Goal: Task Accomplishment & Management: Manage account settings

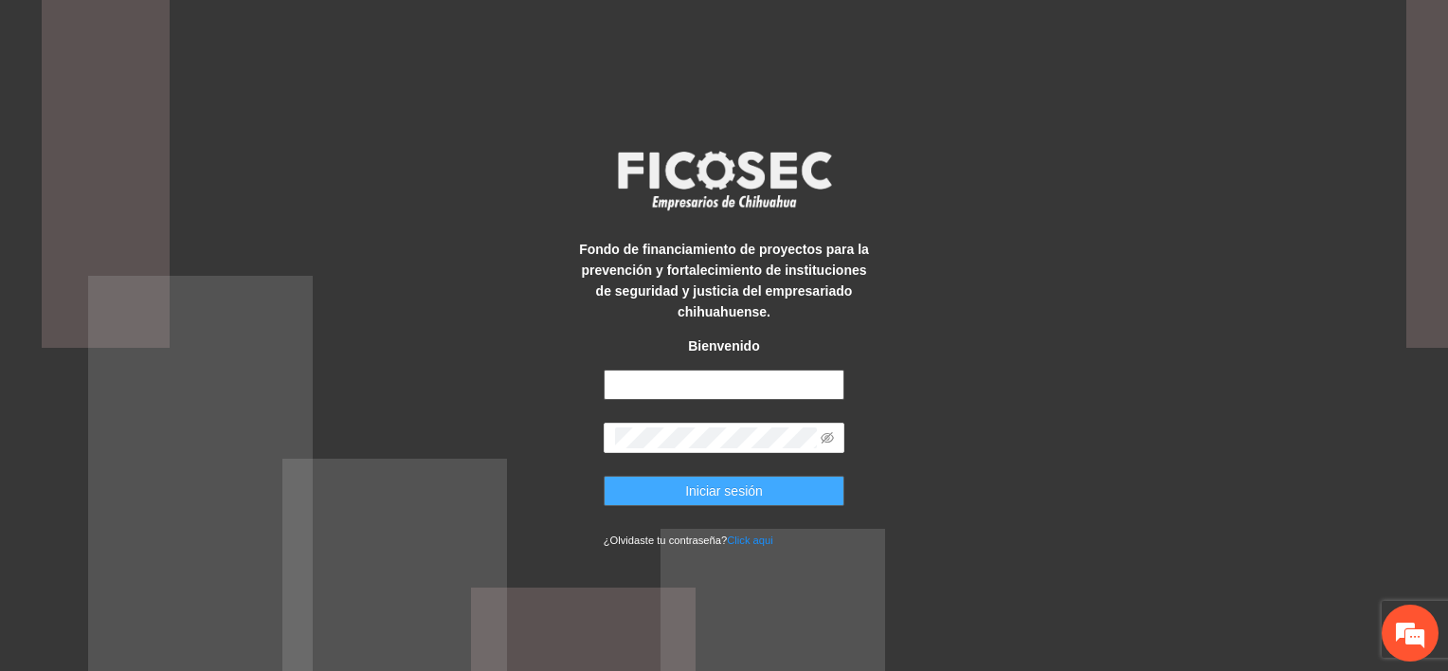
type input "**********"
click at [773, 499] on button "Iniciar sesión" at bounding box center [725, 491] width 242 height 30
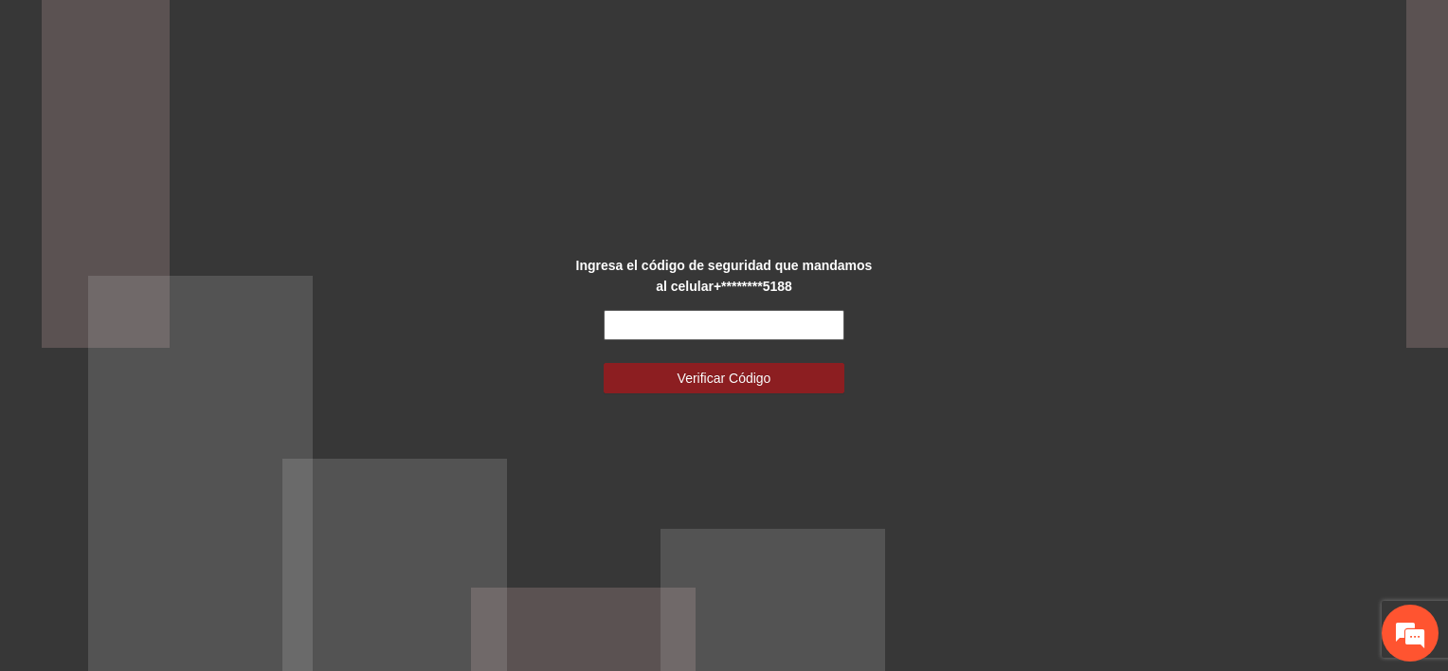
click at [695, 331] on input "text" at bounding box center [725, 325] width 242 height 30
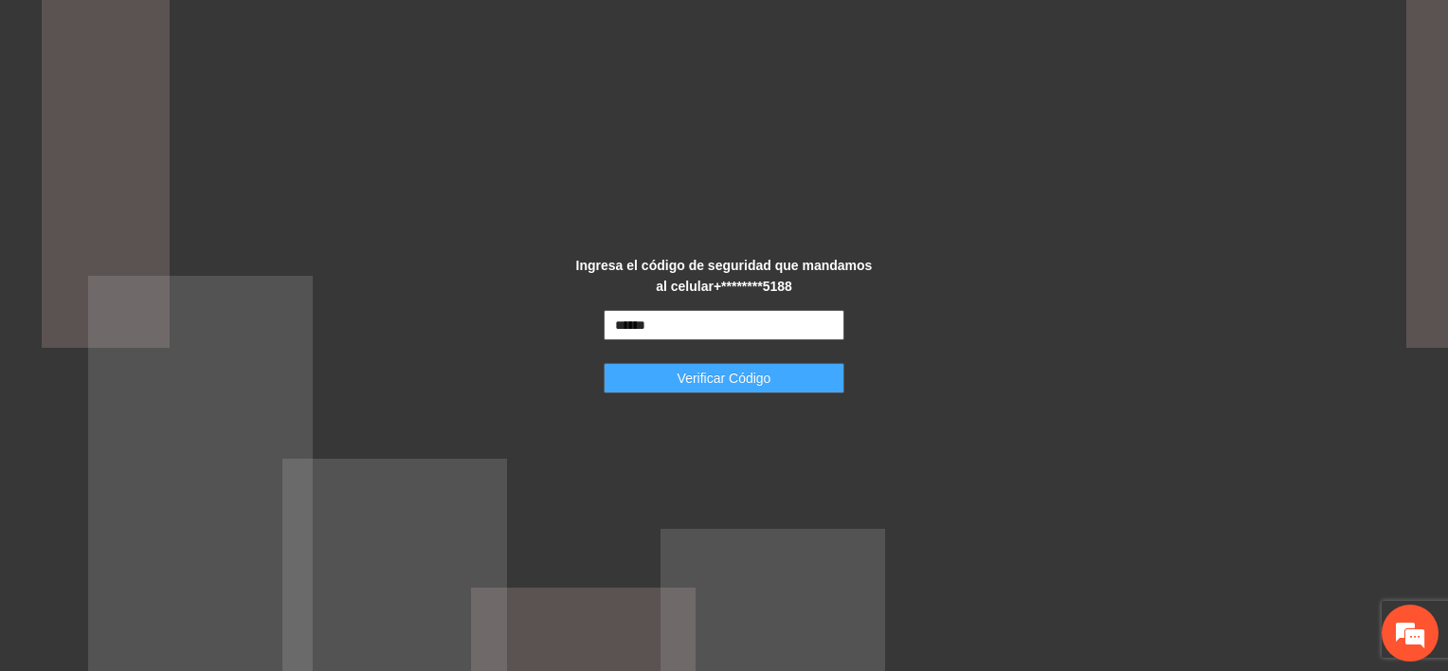
type input "******"
click at [708, 388] on span "Verificar Código" at bounding box center [725, 378] width 94 height 21
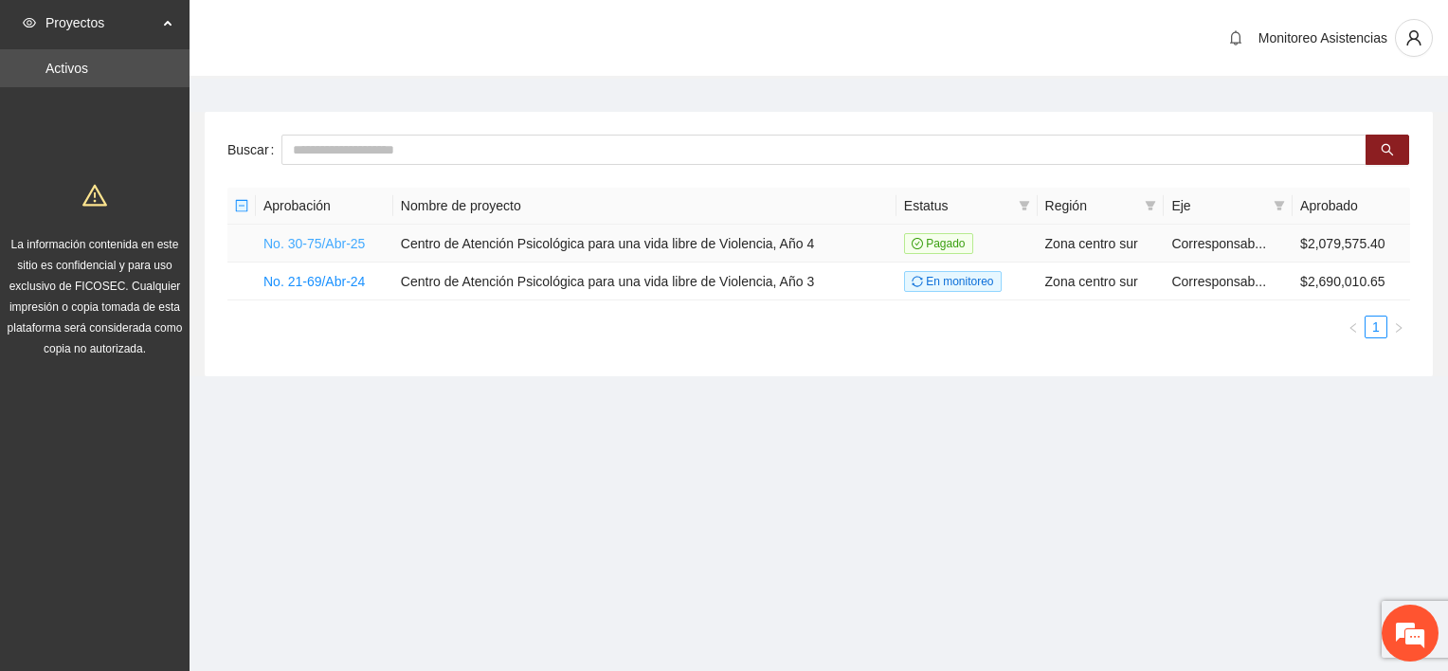
click at [323, 239] on link "No. 30-75/Abr-25" at bounding box center [313, 243] width 101 height 15
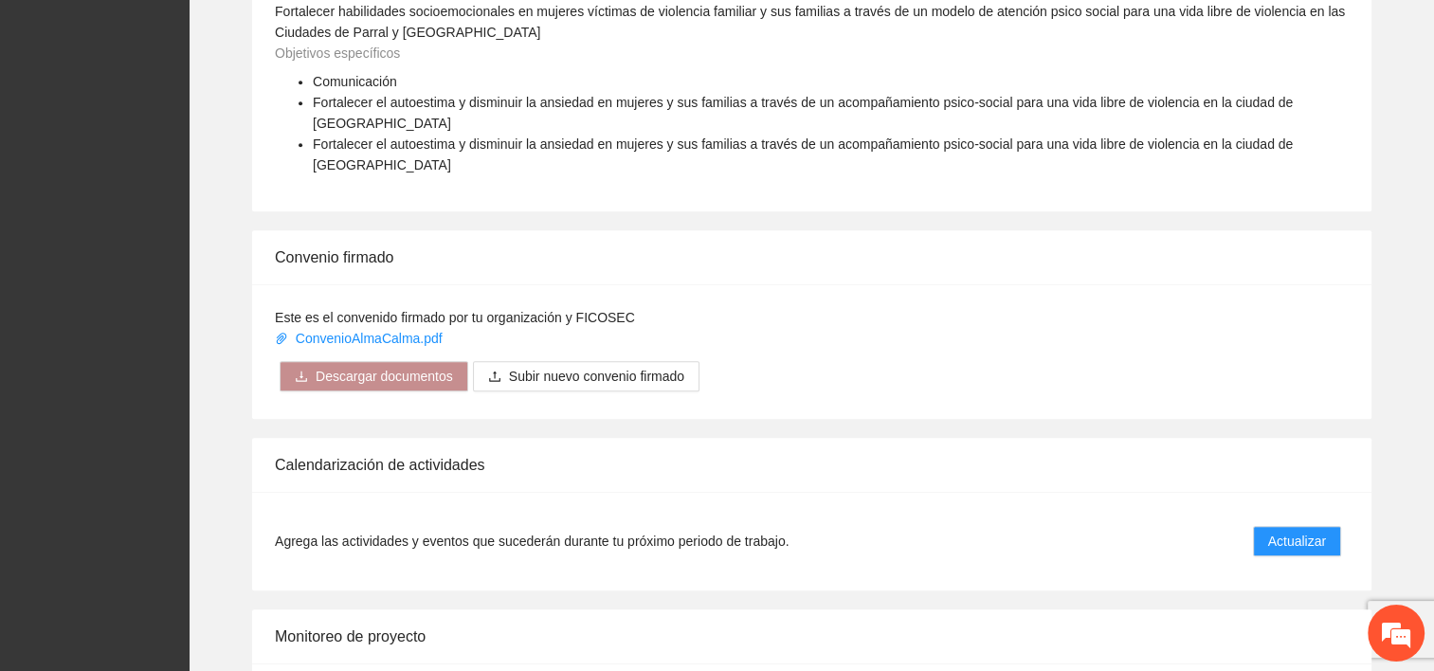
scroll to position [955, 0]
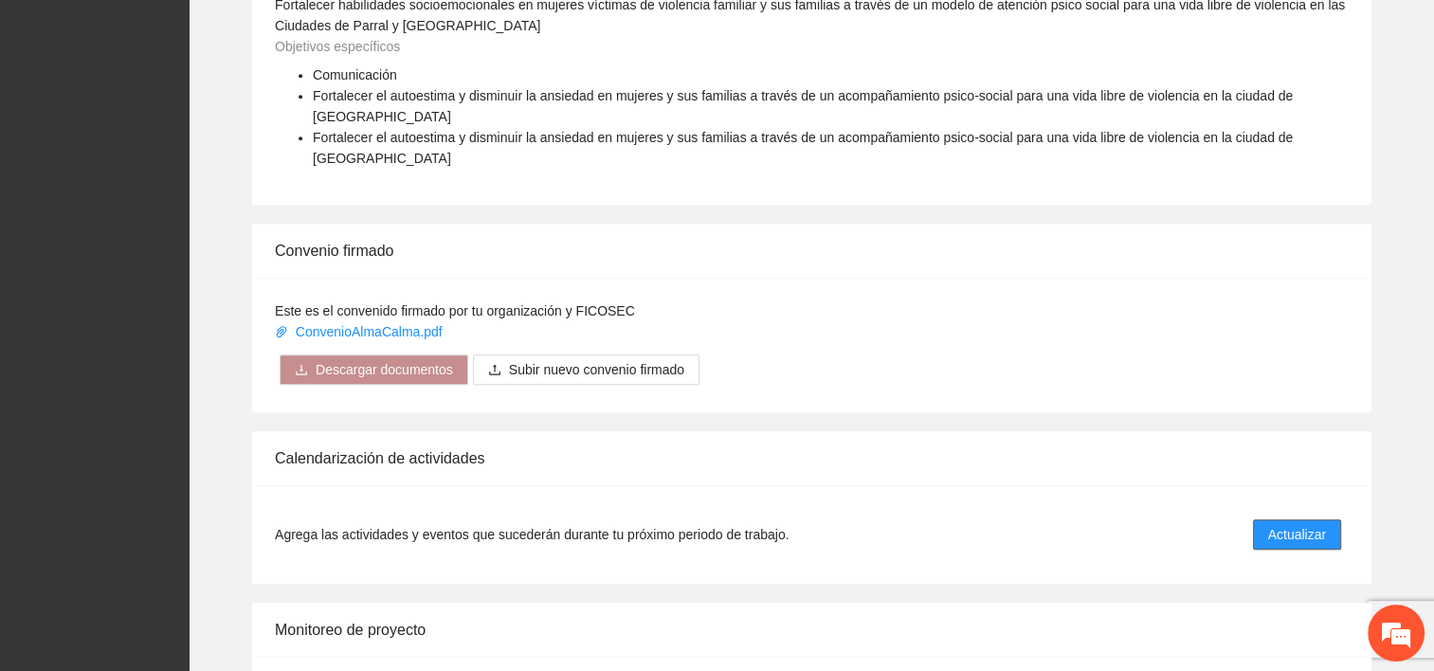
click at [1315, 524] on span "Actualizar" at bounding box center [1297, 534] width 58 height 21
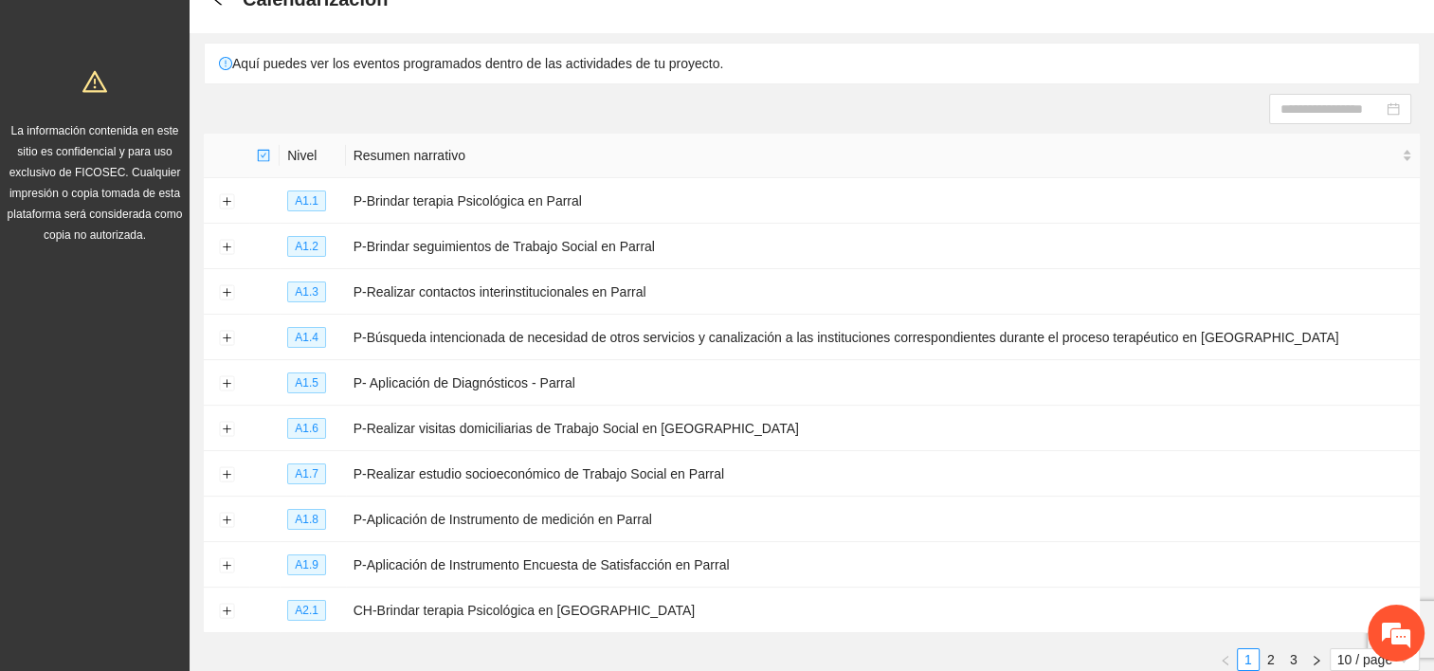
scroll to position [152, 0]
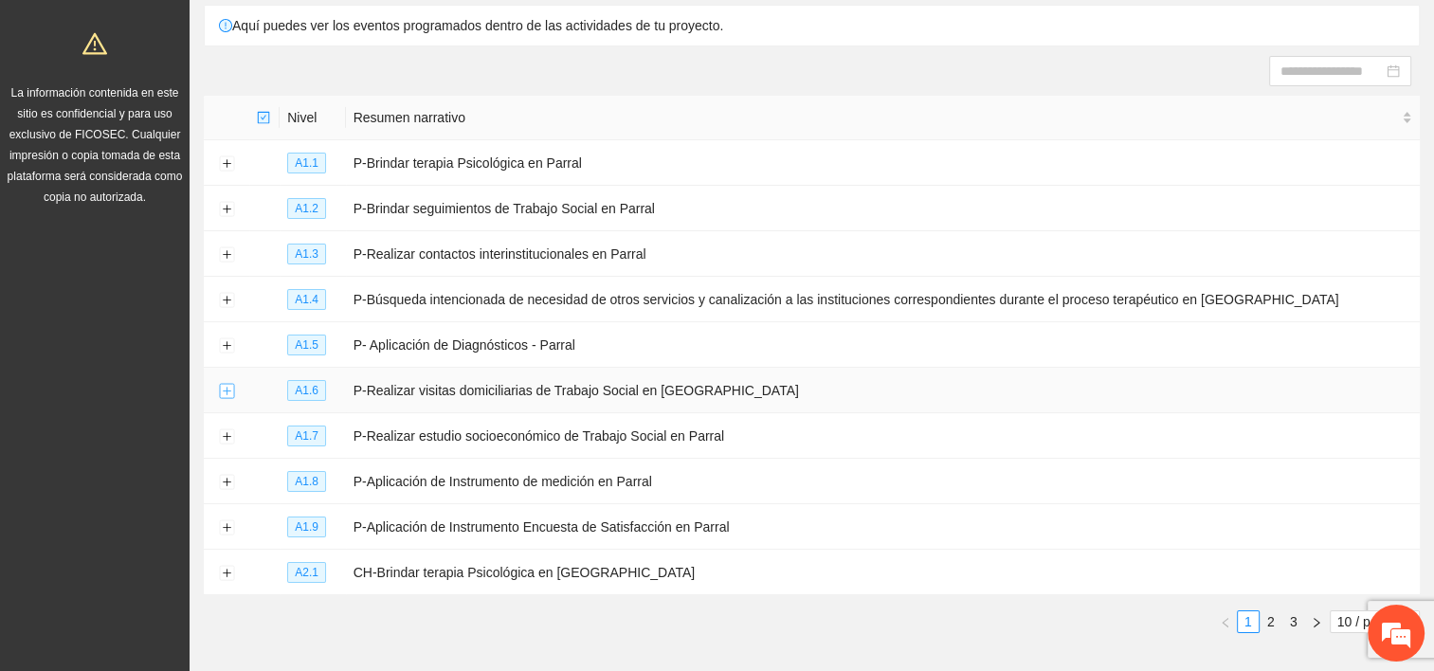
click at [220, 388] on button "Expand row" at bounding box center [226, 391] width 15 height 15
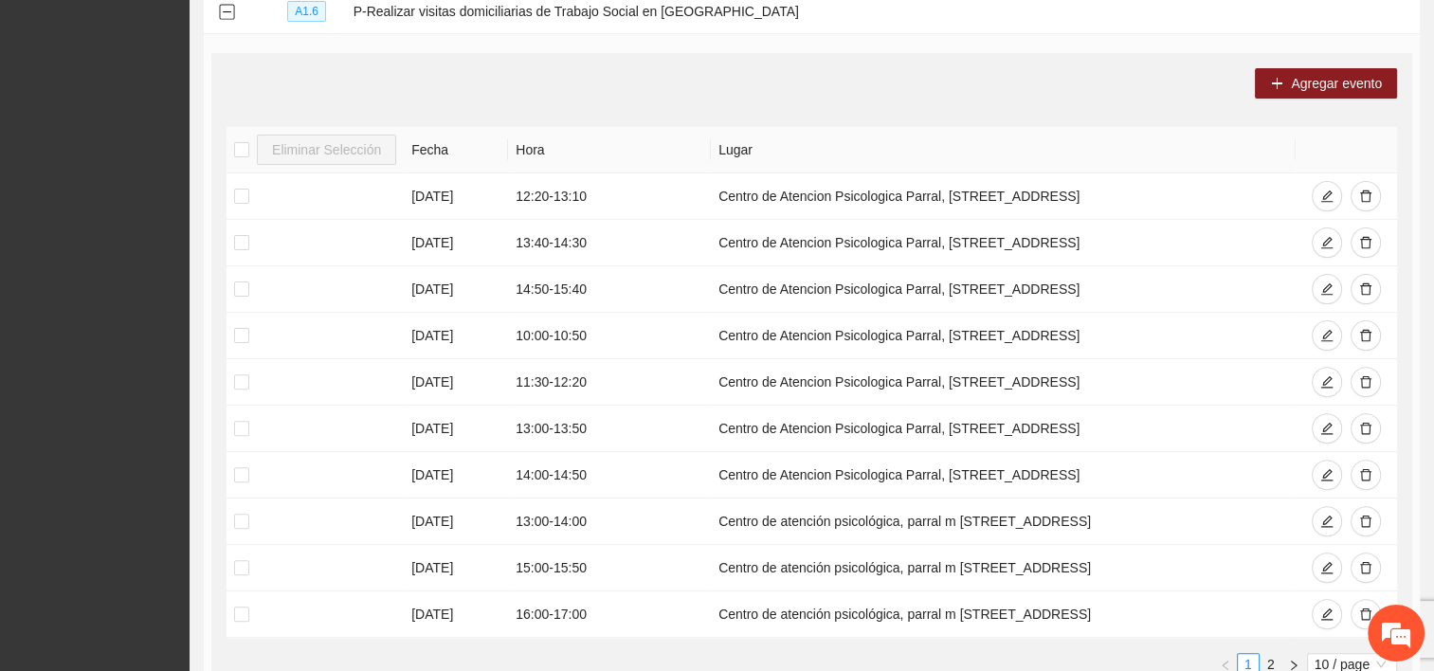
scroll to position [569, 0]
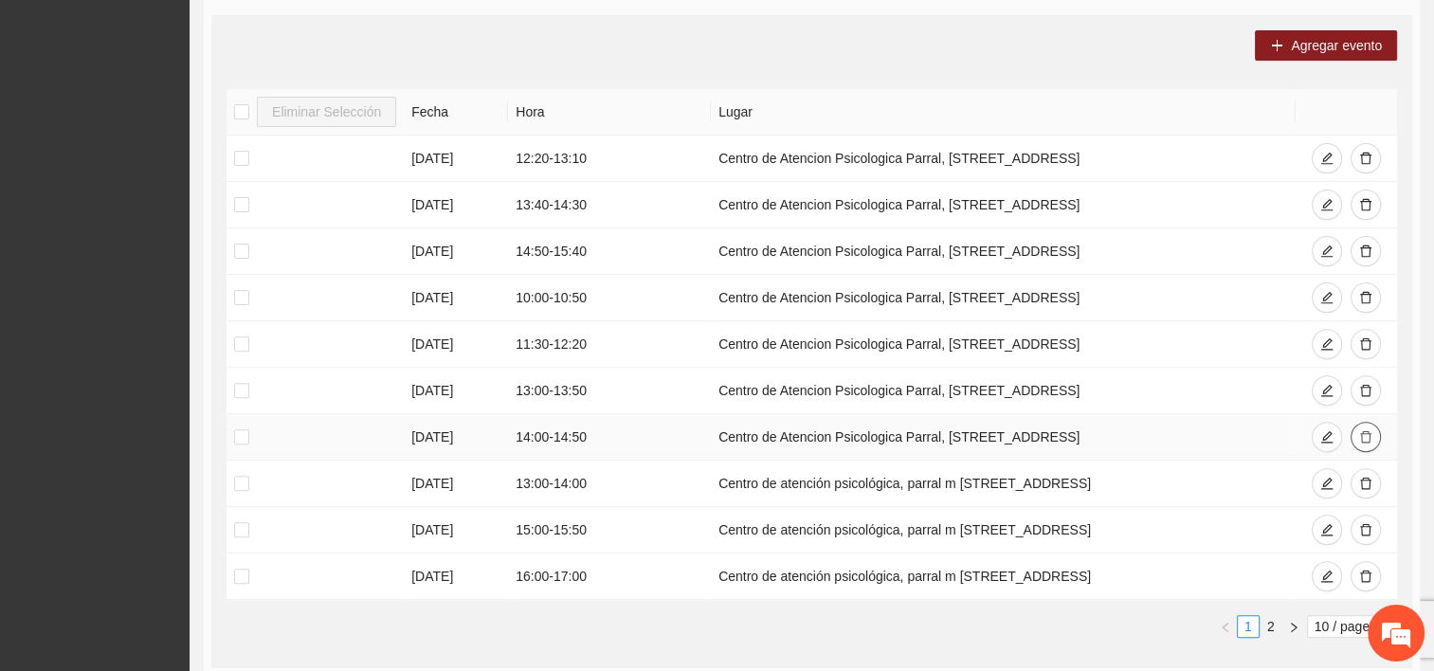
click at [1362, 437] on icon "delete" at bounding box center [1365, 436] width 13 height 13
click at [1369, 570] on icon "delete" at bounding box center [1365, 576] width 13 height 13
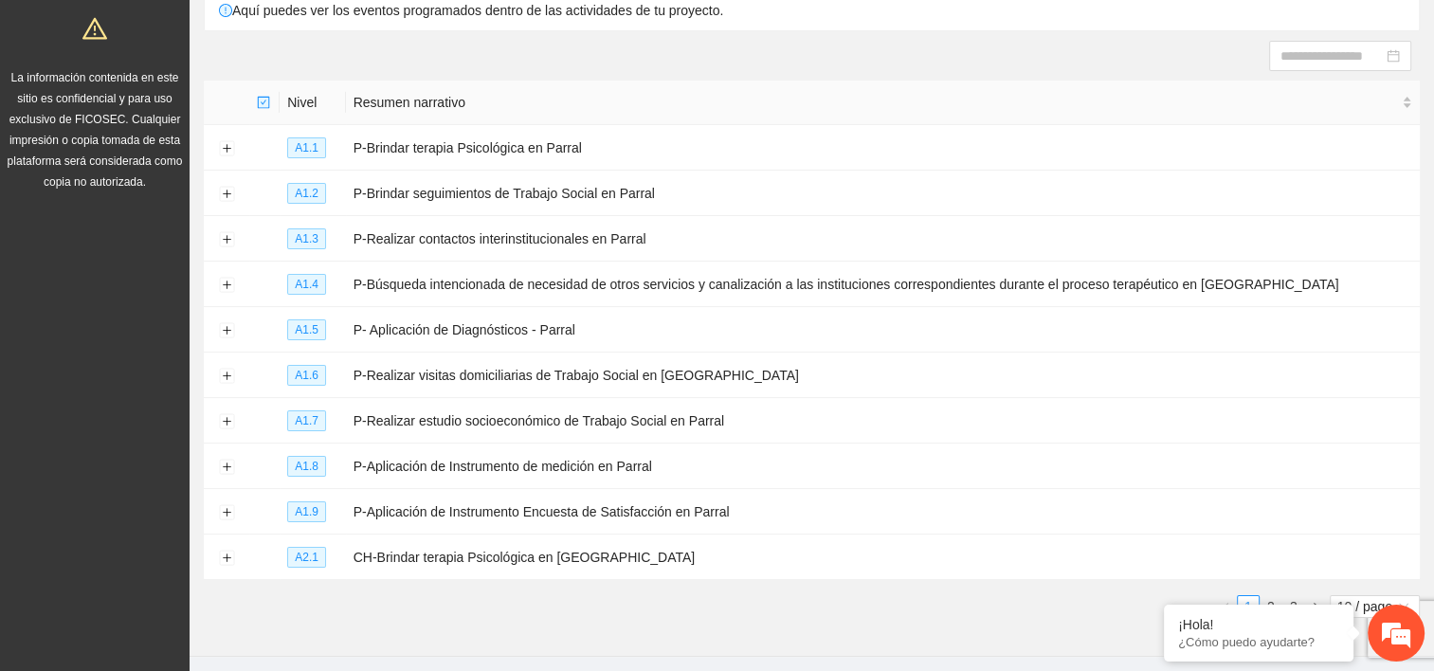
scroll to position [227, 0]
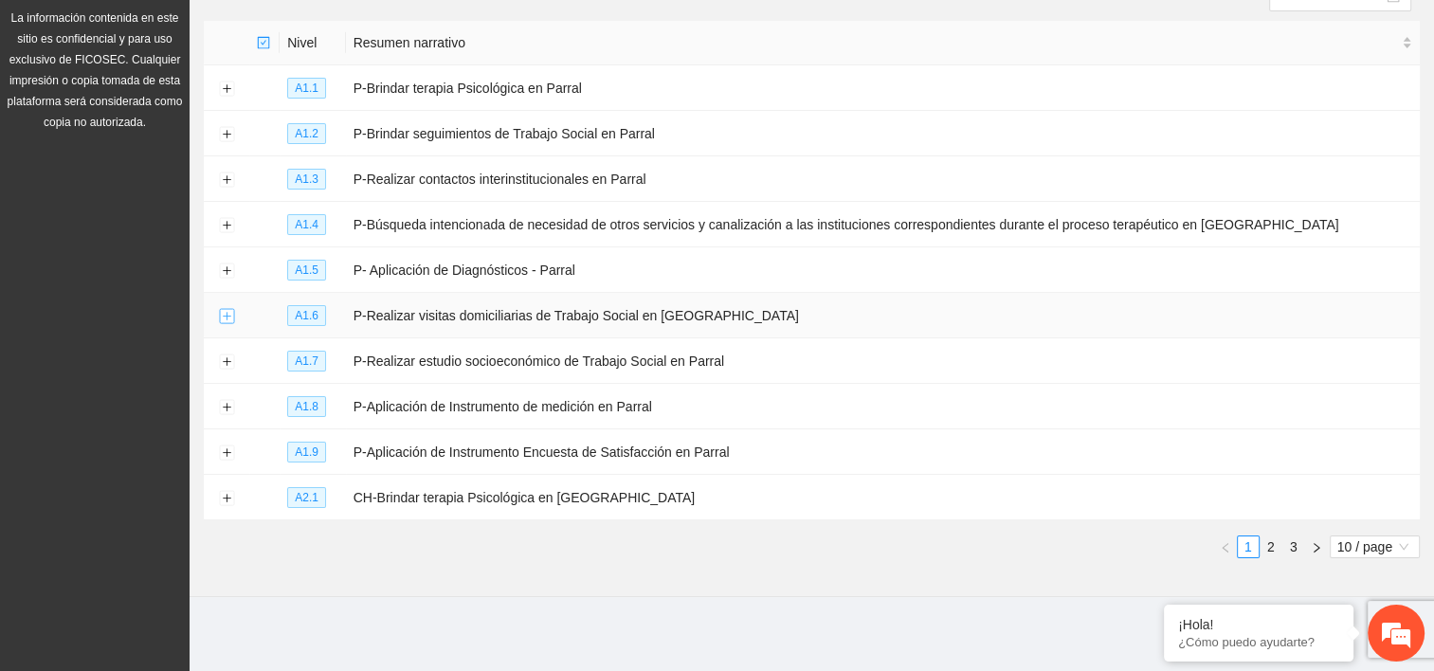
click at [228, 322] on button "Expand row" at bounding box center [226, 316] width 15 height 15
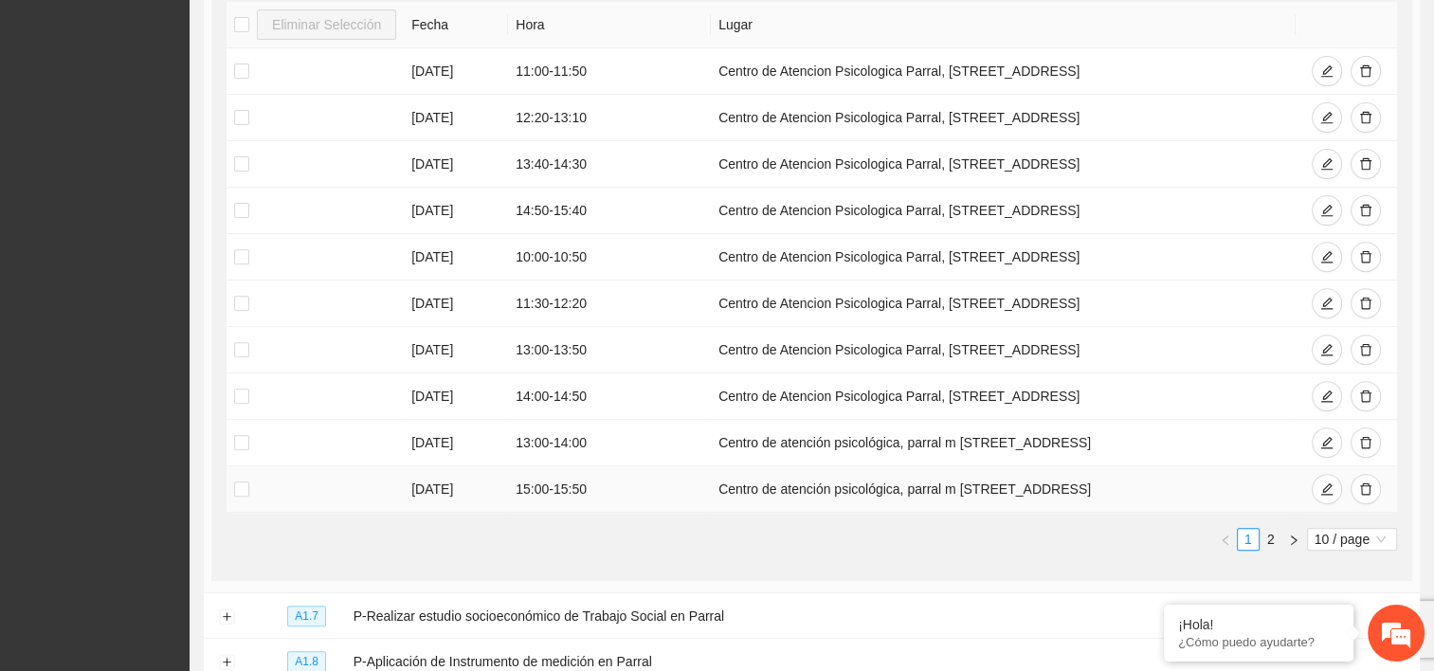
scroll to position [0, 0]
click at [1360, 437] on icon "delete" at bounding box center [1365, 443] width 11 height 12
